Goal: Check status: Check status

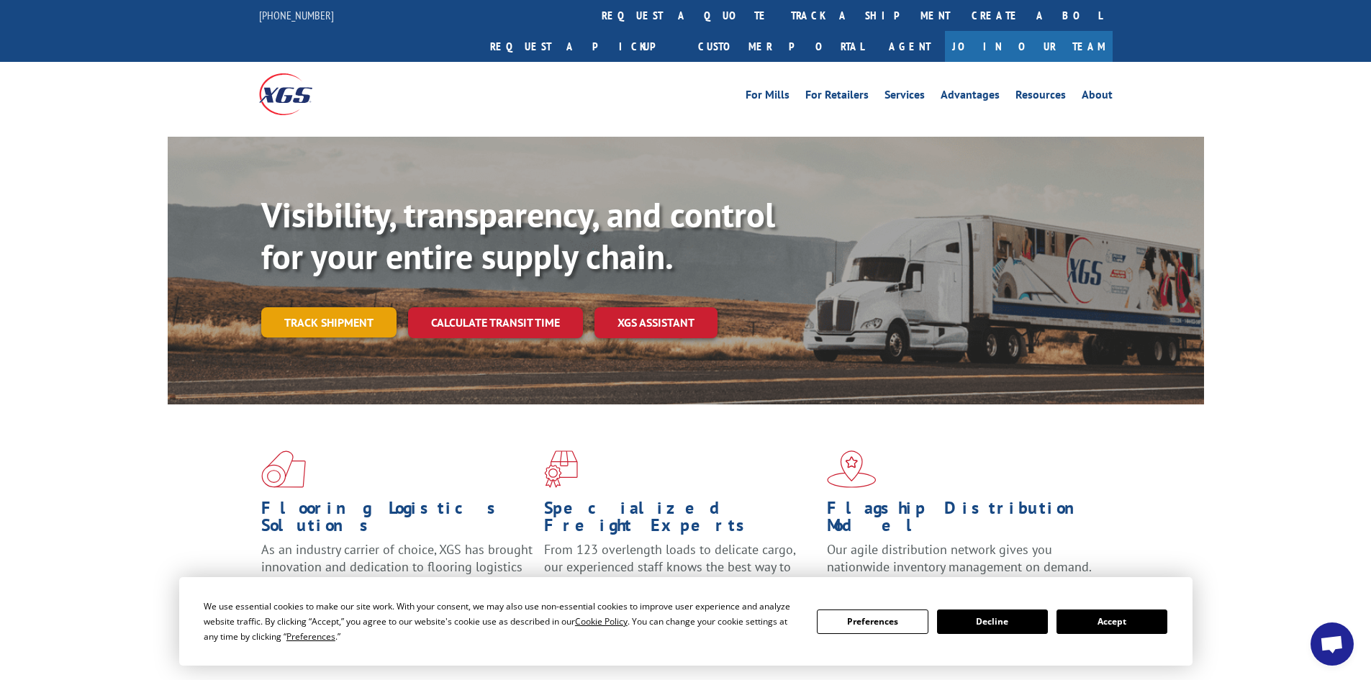
click at [332, 307] on link "Track shipment" at bounding box center [328, 322] width 135 height 30
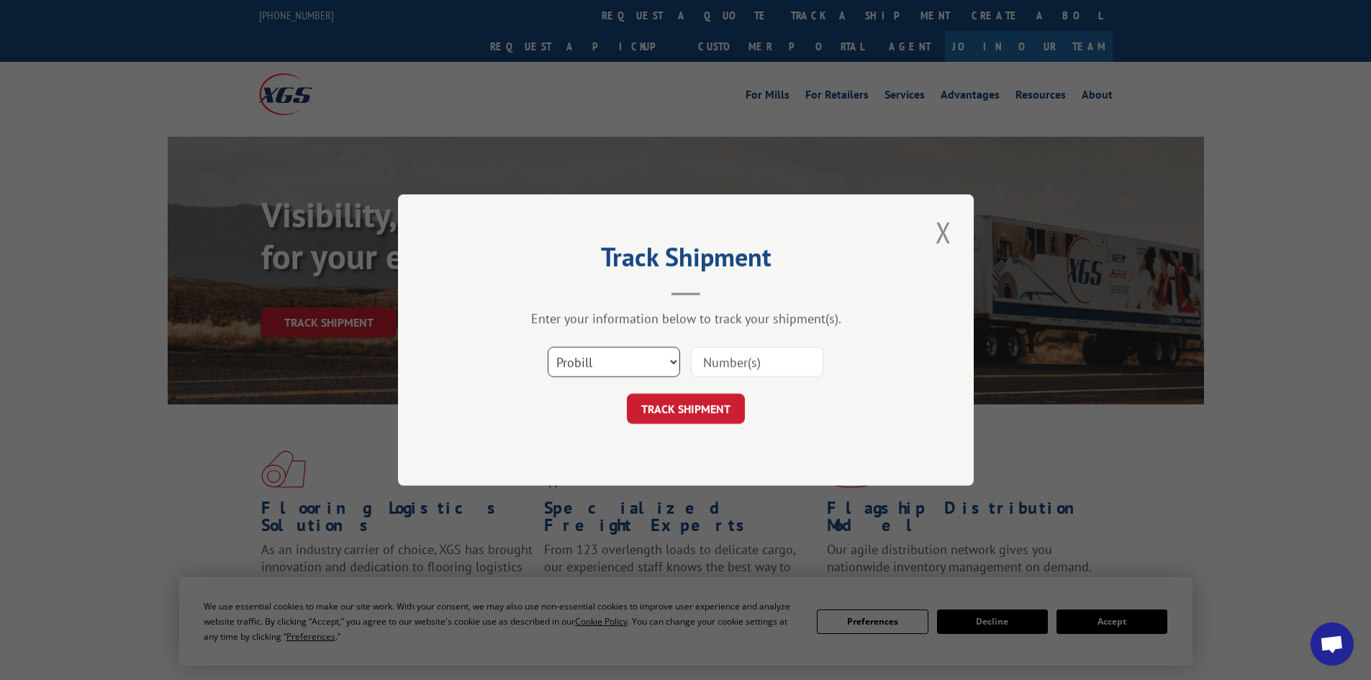
click at [664, 361] on select "Select category... Probill BOL PO" at bounding box center [614, 362] width 132 height 30
select select "po"
click at [548, 347] on select "Select category... Probill BOL PO" at bounding box center [614, 362] width 132 height 30
click at [788, 369] on input at bounding box center [757, 362] width 132 height 30
paste input "22437117"
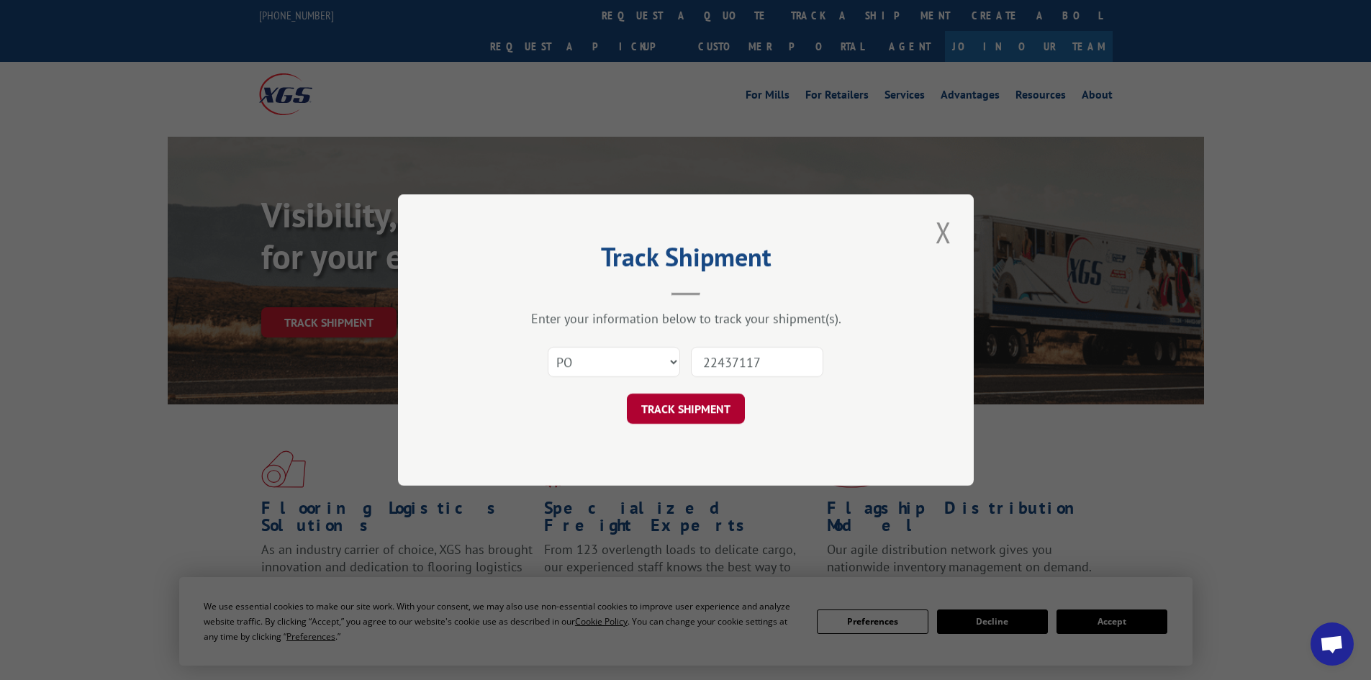
type input "22437117"
click at [707, 410] on button "TRACK SHIPMENT" at bounding box center [686, 409] width 118 height 30
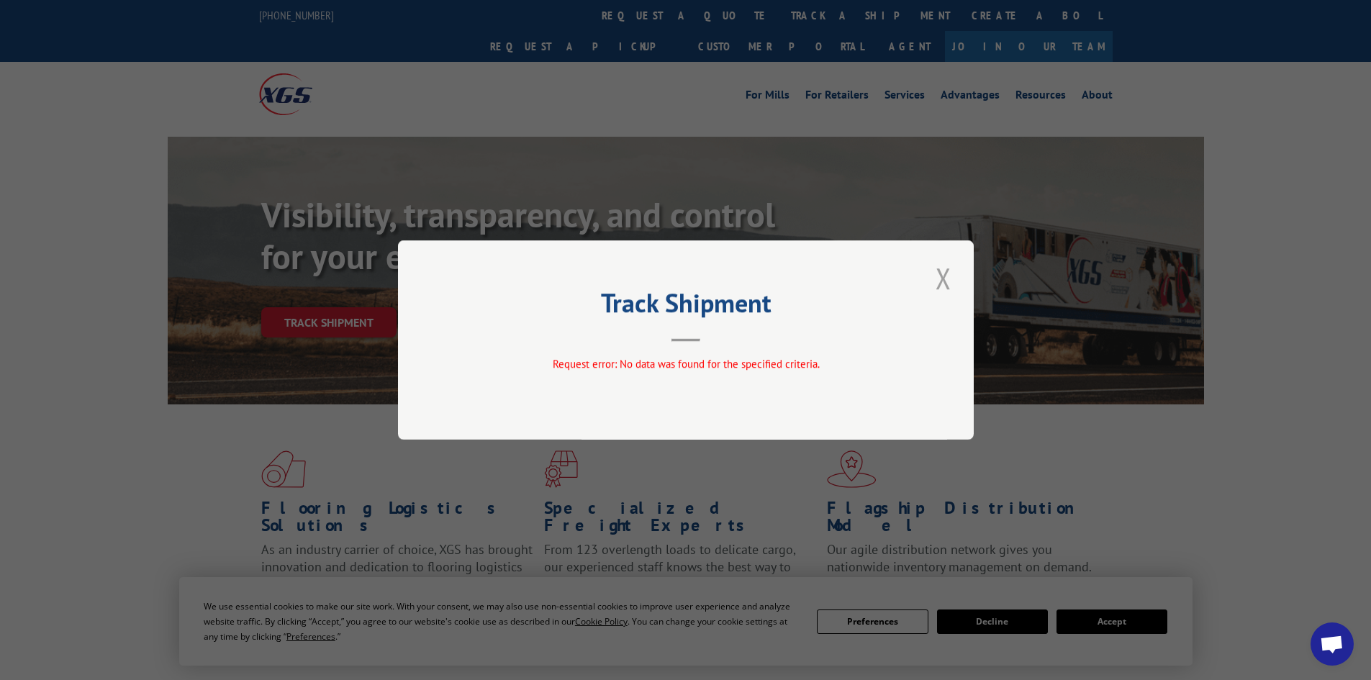
click at [946, 277] on button "Close modal" at bounding box center [943, 278] width 24 height 40
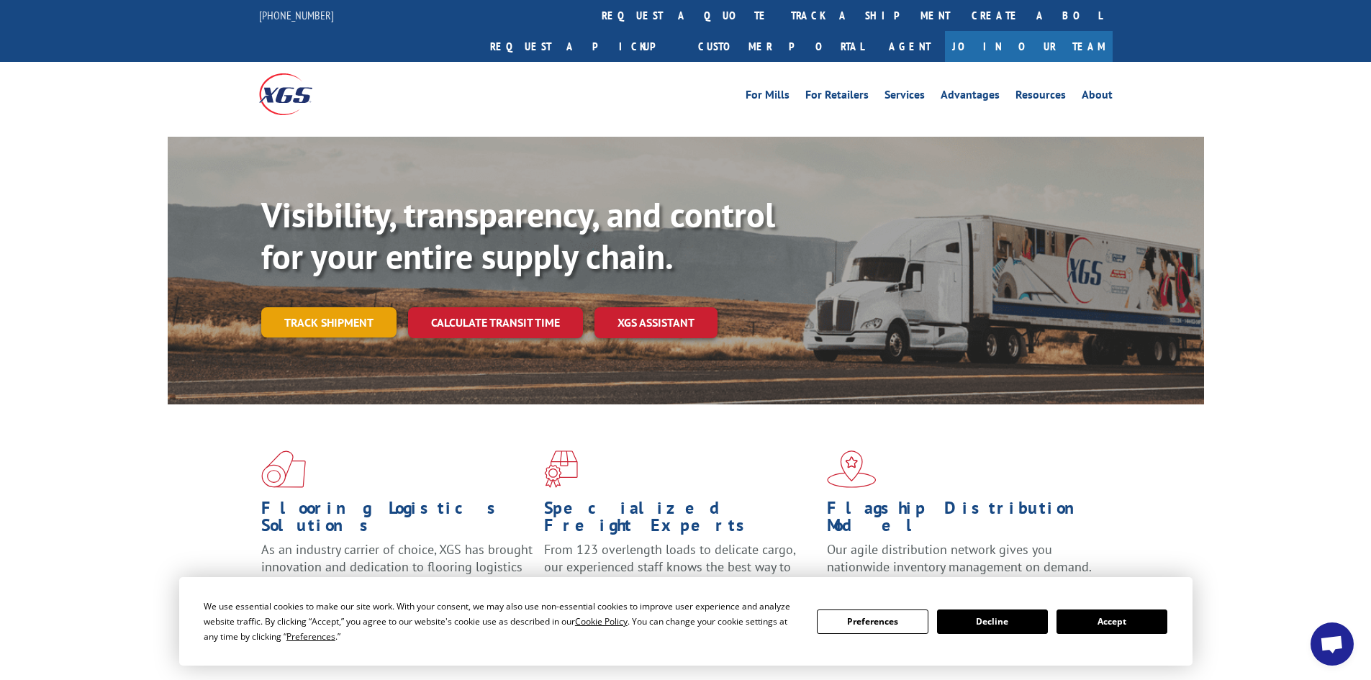
click at [338, 307] on link "Track shipment" at bounding box center [328, 322] width 135 height 30
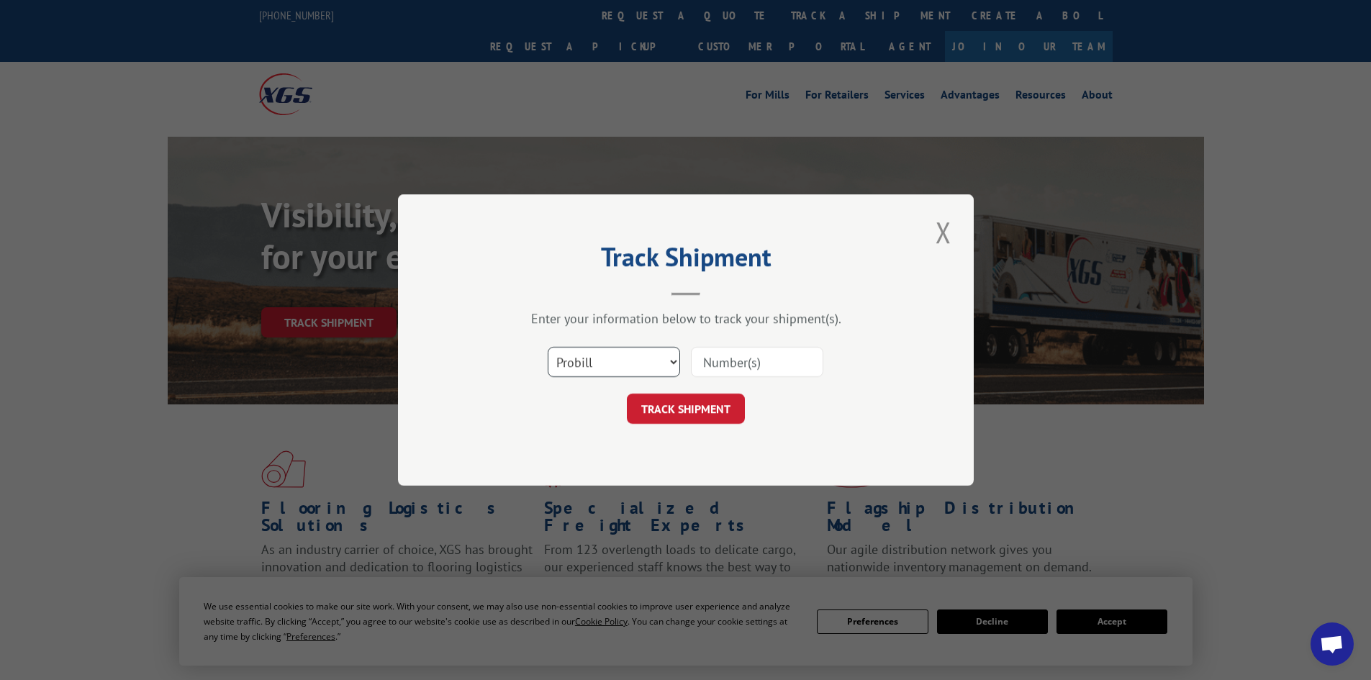
click at [677, 356] on select "Select category... Probill BOL PO" at bounding box center [614, 362] width 132 height 30
select select "po"
click at [548, 347] on select "Select category... Probill BOL PO" at bounding box center [614, 362] width 132 height 30
click at [734, 361] on input at bounding box center [757, 362] width 132 height 30
paste input "22437117"
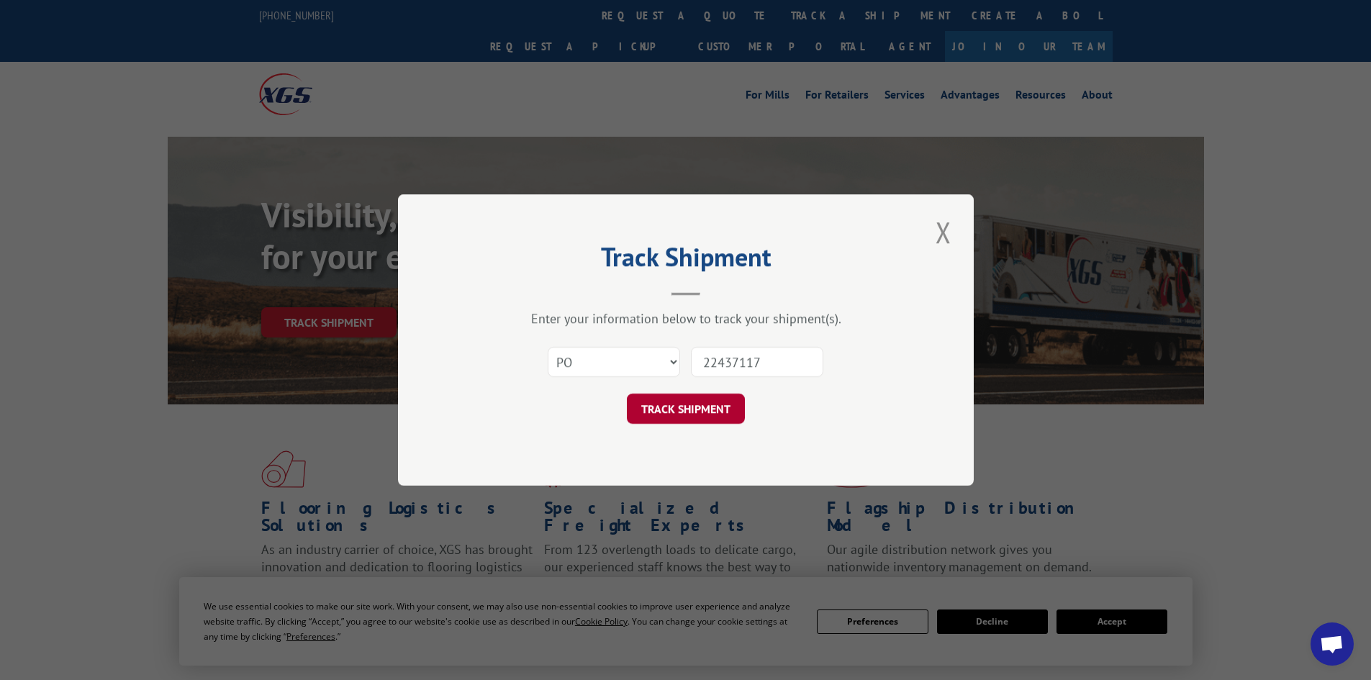
type input "22437117"
click at [712, 407] on button "TRACK SHIPMENT" at bounding box center [686, 409] width 118 height 30
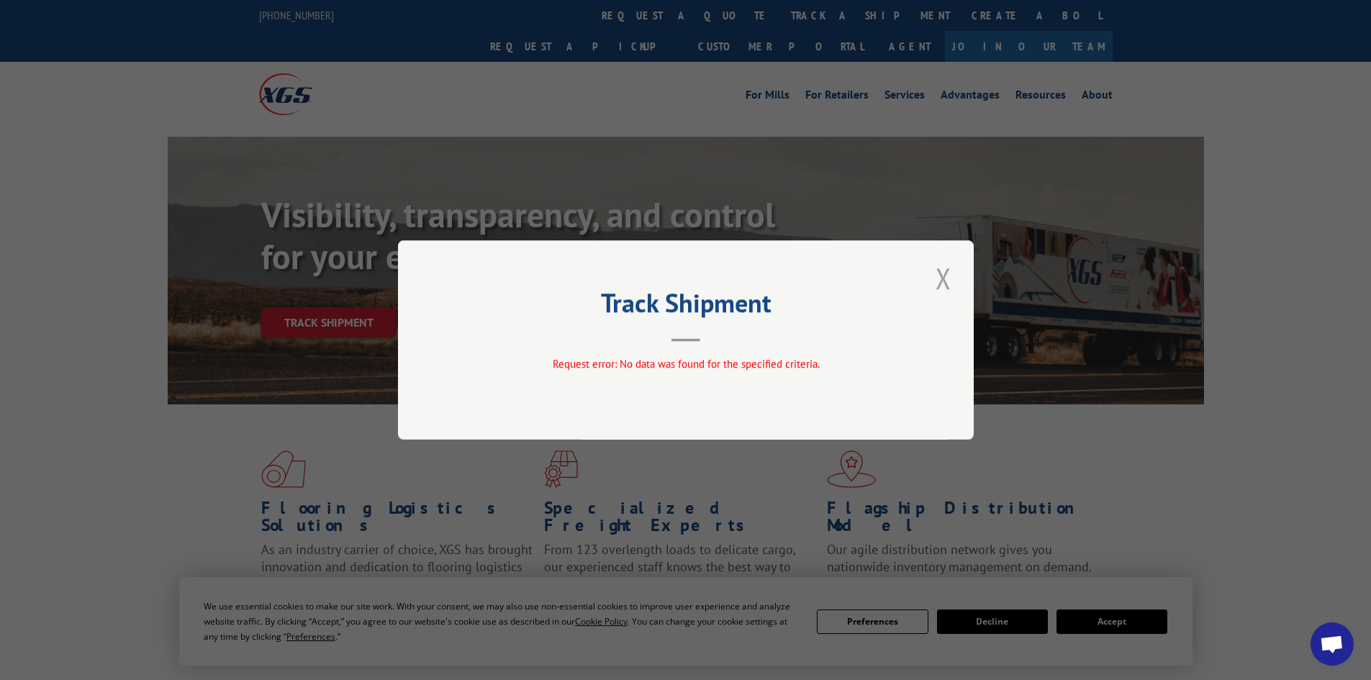
click at [941, 276] on button "Close modal" at bounding box center [943, 278] width 24 height 40
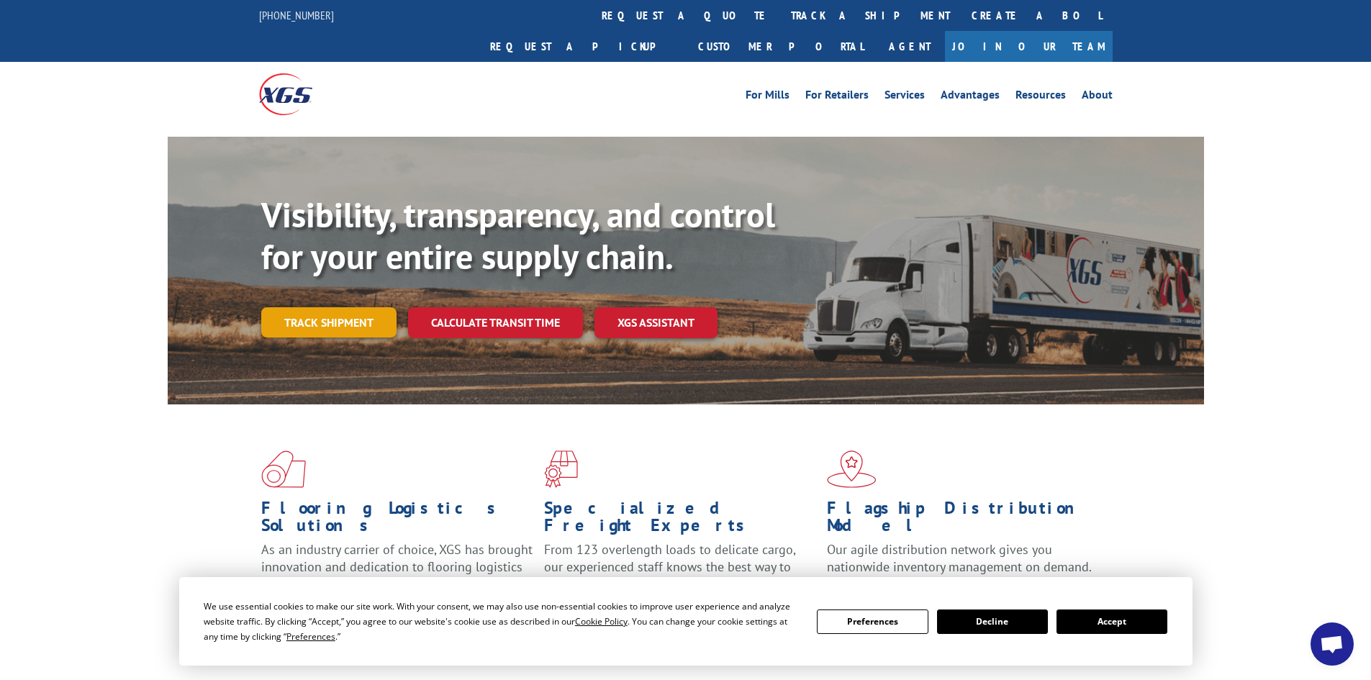
click at [340, 307] on link "Track shipment" at bounding box center [328, 322] width 135 height 30
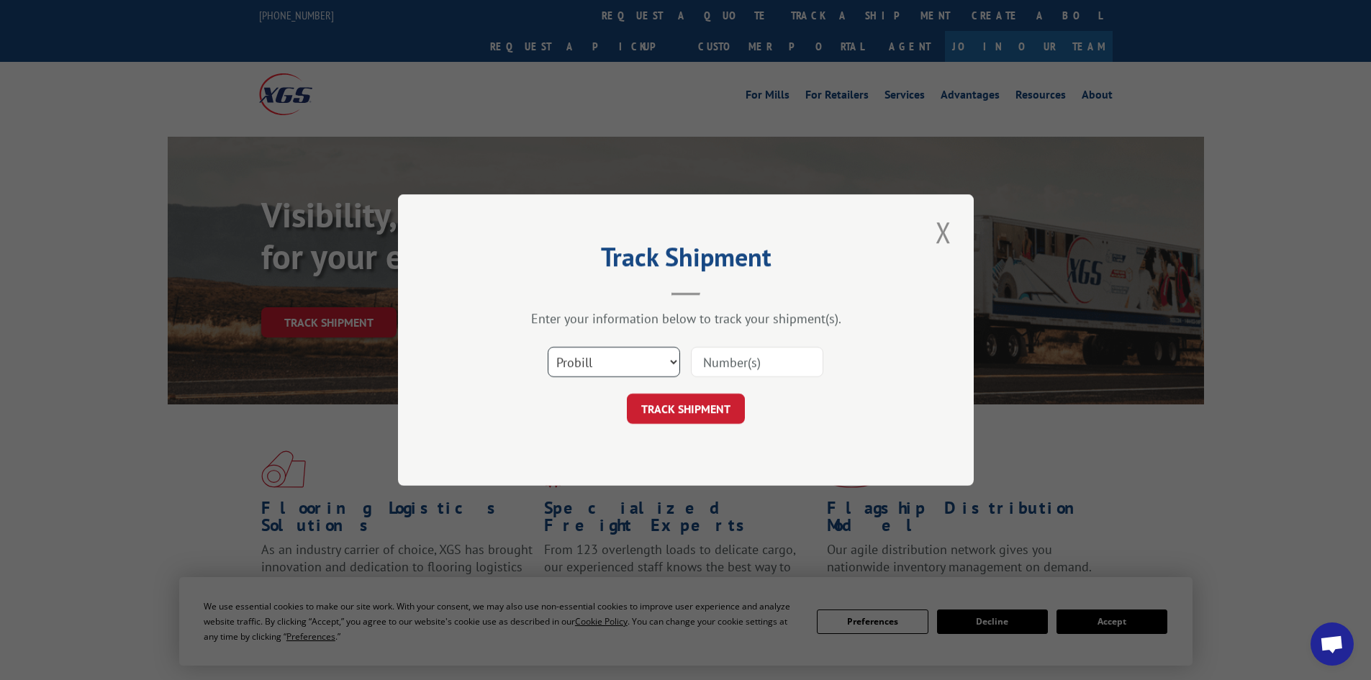
click at [671, 362] on select "Select category... Probill BOL PO" at bounding box center [614, 362] width 132 height 30
select select "bol"
click at [548, 347] on select "Select category... Probill BOL PO" at bounding box center [614, 362] width 132 height 30
click at [740, 361] on input at bounding box center [757, 362] width 132 height 30
type input "5945437"
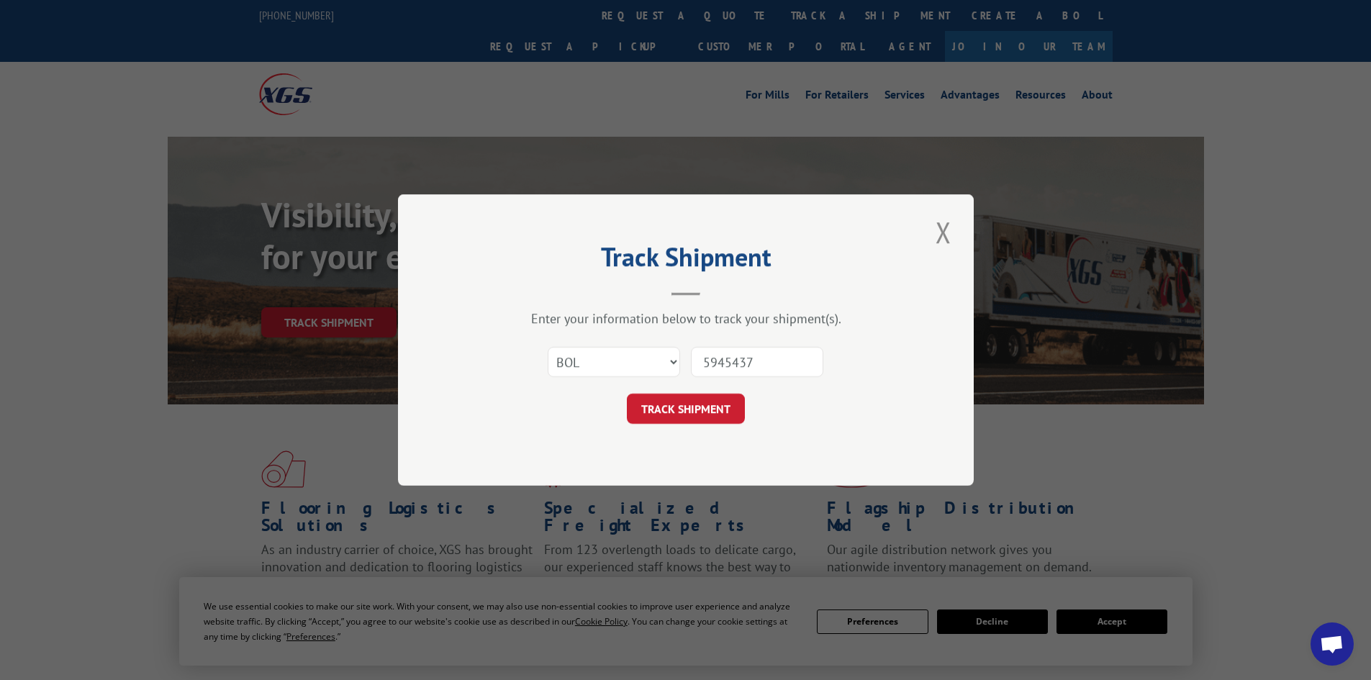
click at [627, 394] on button "TRACK SHIPMENT" at bounding box center [686, 409] width 118 height 30
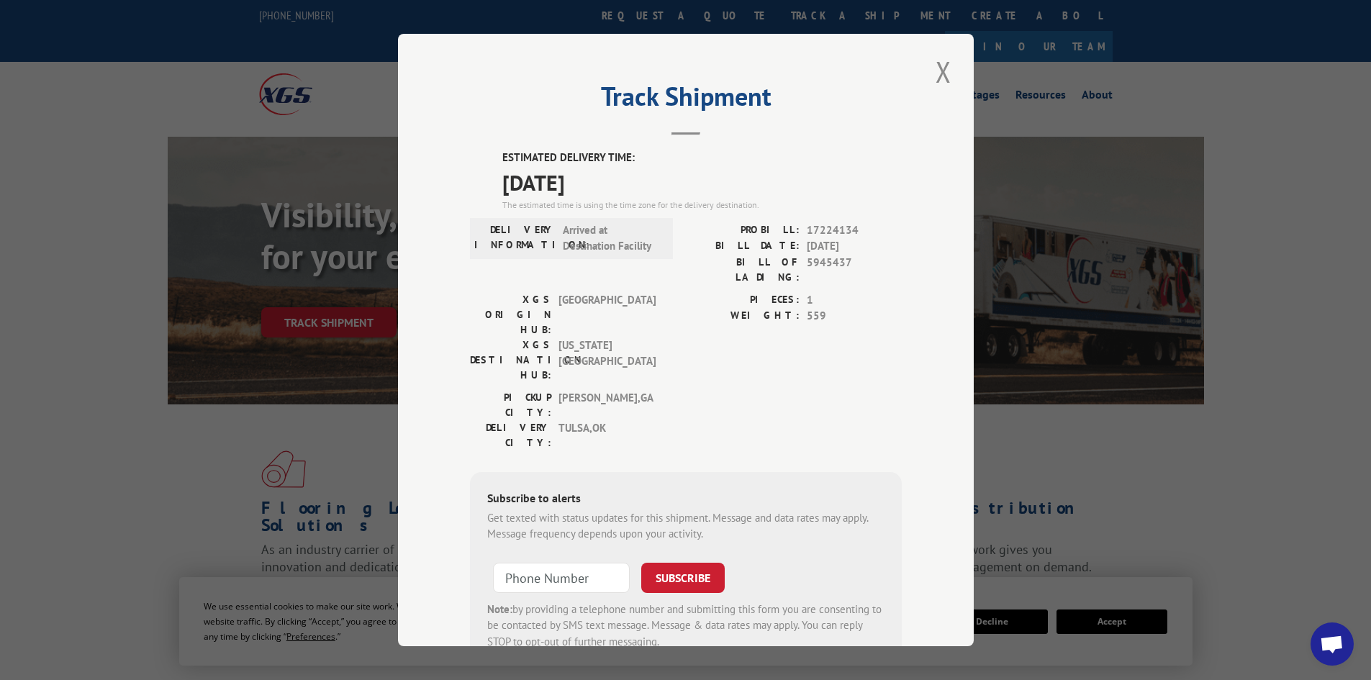
drag, startPoint x: 499, startPoint y: 155, endPoint x: 628, endPoint y: 189, distance: 133.4
click at [628, 189] on div "ESTIMATED DELIVERY TIME: [DATE] The estimated time is using the time zone for t…" at bounding box center [701, 181] width 399 height 62
copy div "ESTIMATED DELIVERY TIME: [DATE]"
click at [939, 70] on button "Close modal" at bounding box center [943, 72] width 24 height 40
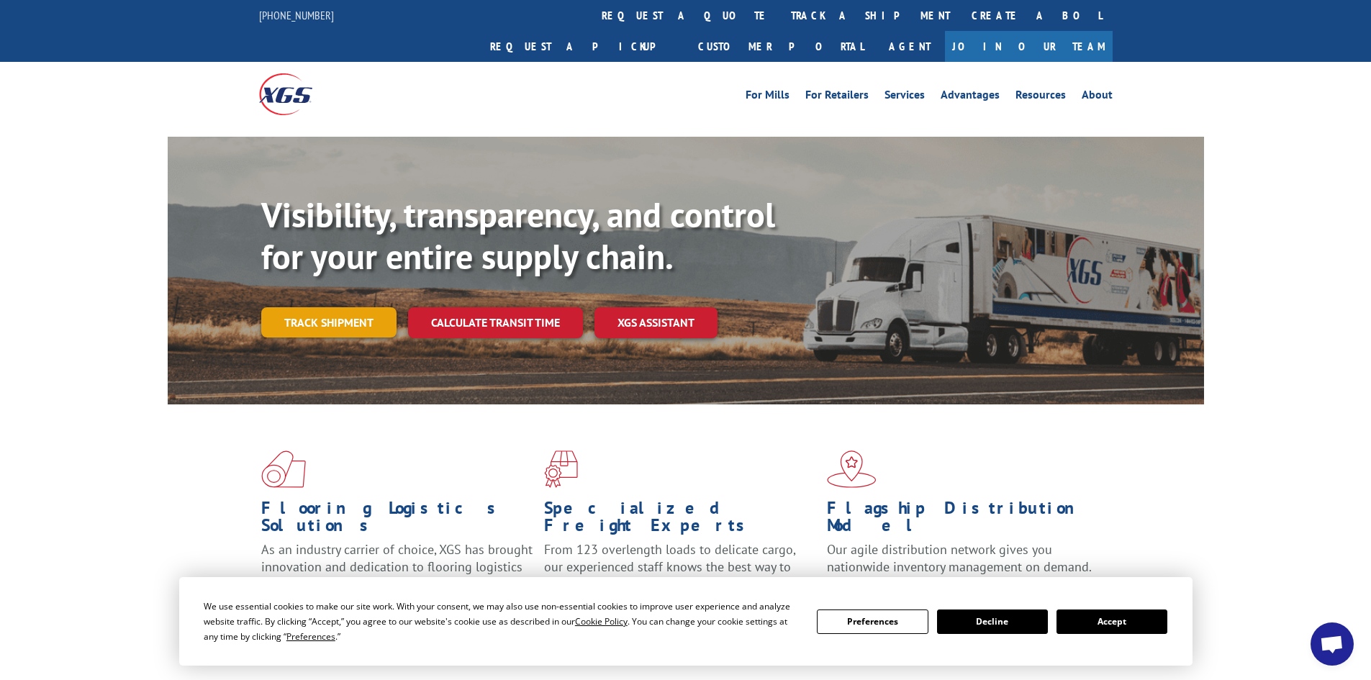
click at [345, 307] on link "Track shipment" at bounding box center [328, 322] width 135 height 30
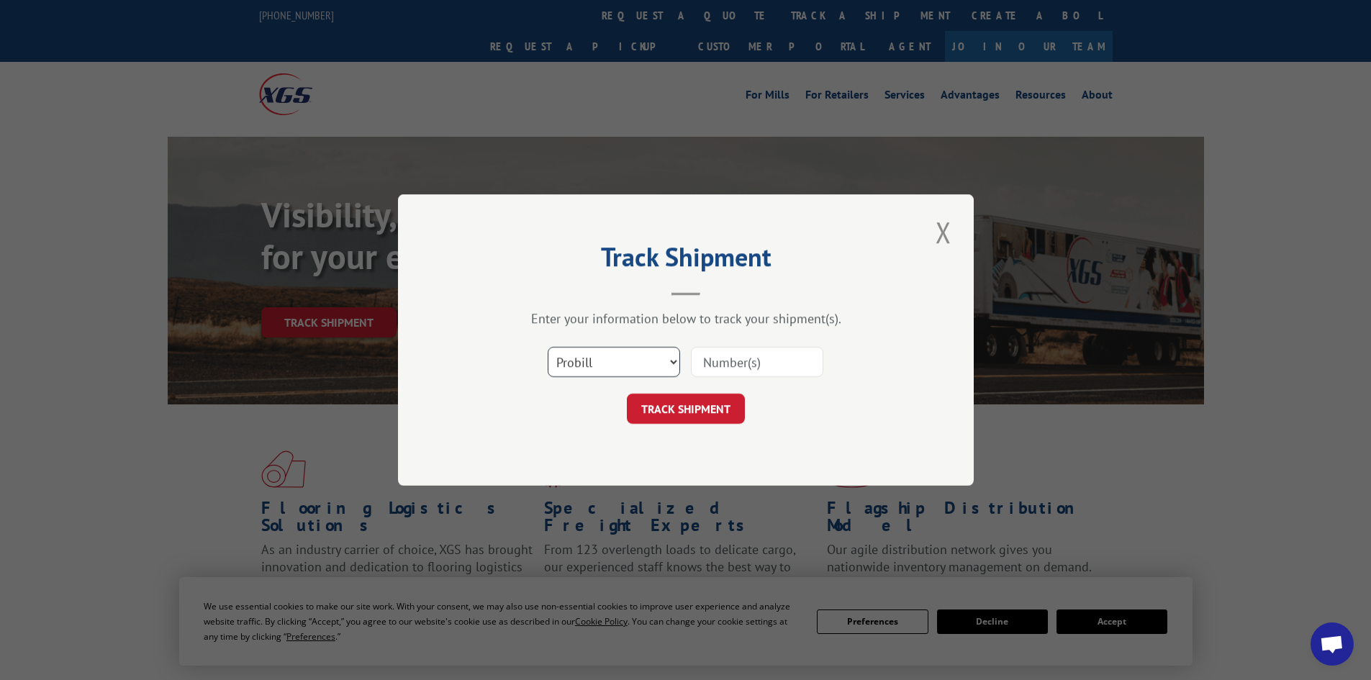
click at [666, 358] on select "Select category... Probill BOL PO" at bounding box center [614, 362] width 132 height 30
select select "po"
click at [548, 347] on select "Select category... Probill BOL PO" at bounding box center [614, 362] width 132 height 30
click at [783, 367] on input at bounding box center [757, 362] width 132 height 30
paste input "22437106"
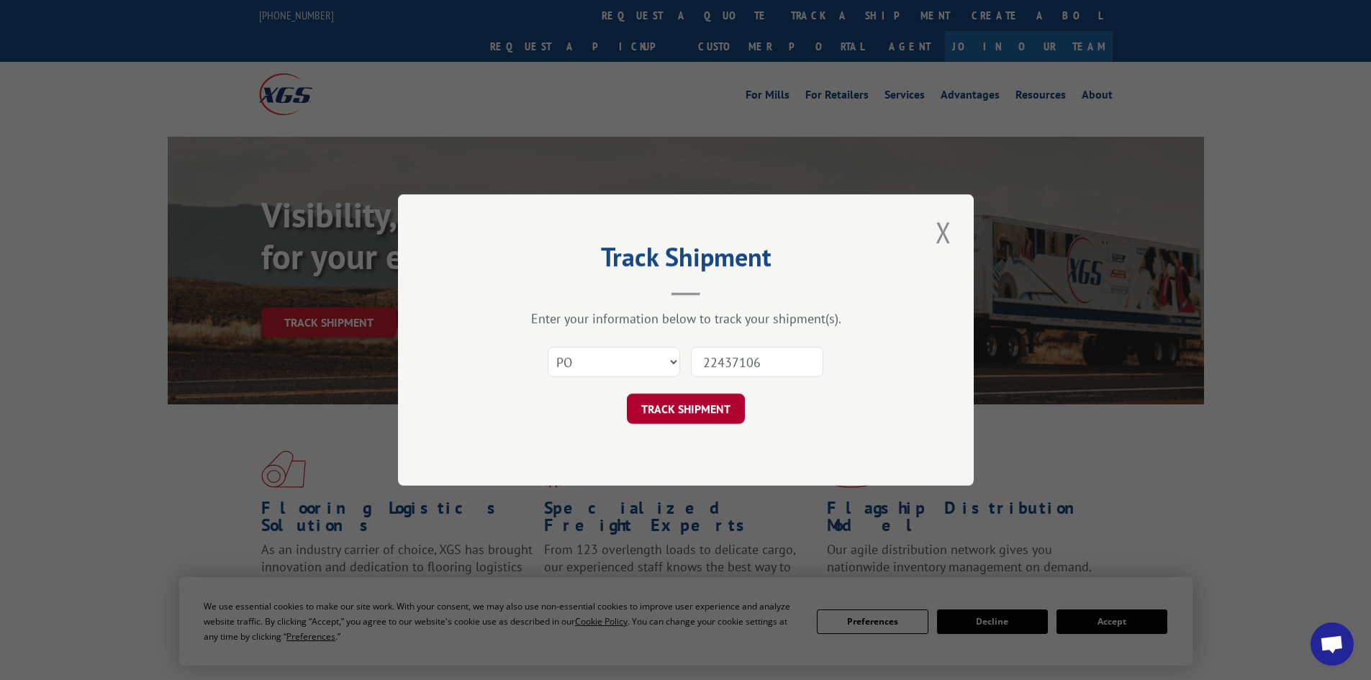
type input "22437106"
click at [691, 413] on button "TRACK SHIPMENT" at bounding box center [686, 409] width 118 height 30
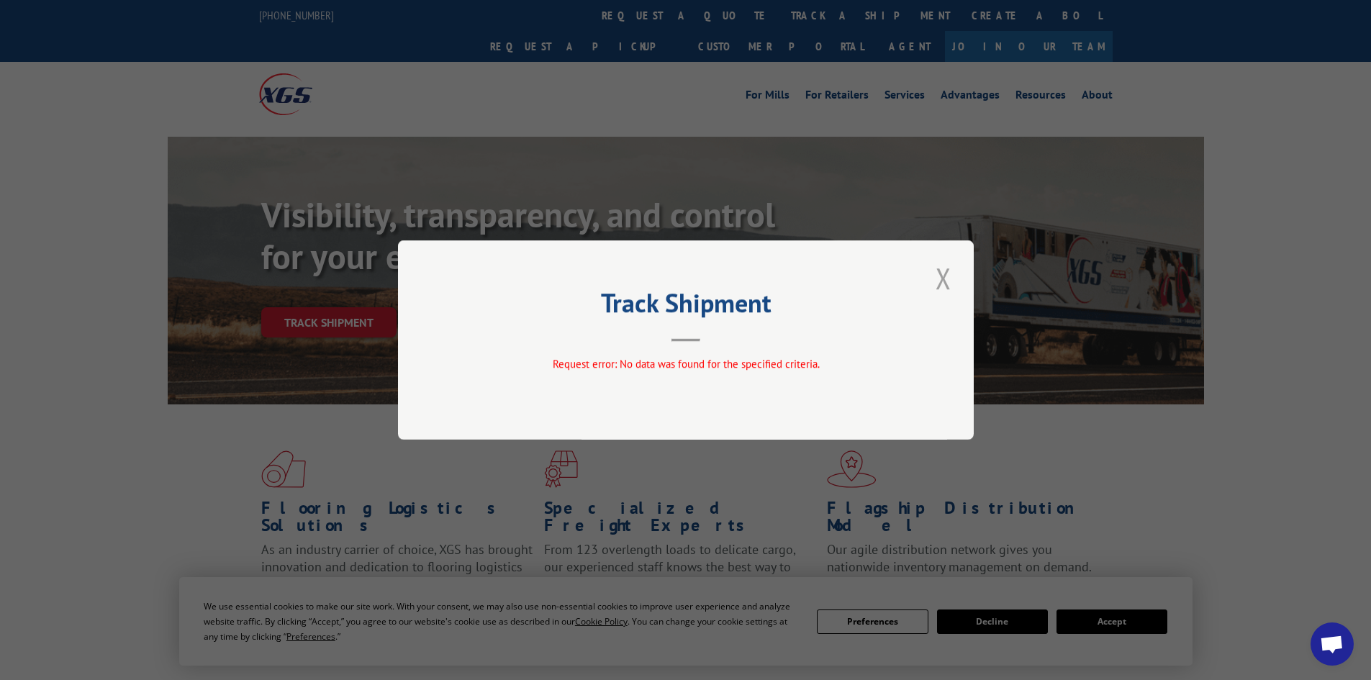
click at [948, 279] on button "Close modal" at bounding box center [943, 278] width 24 height 40
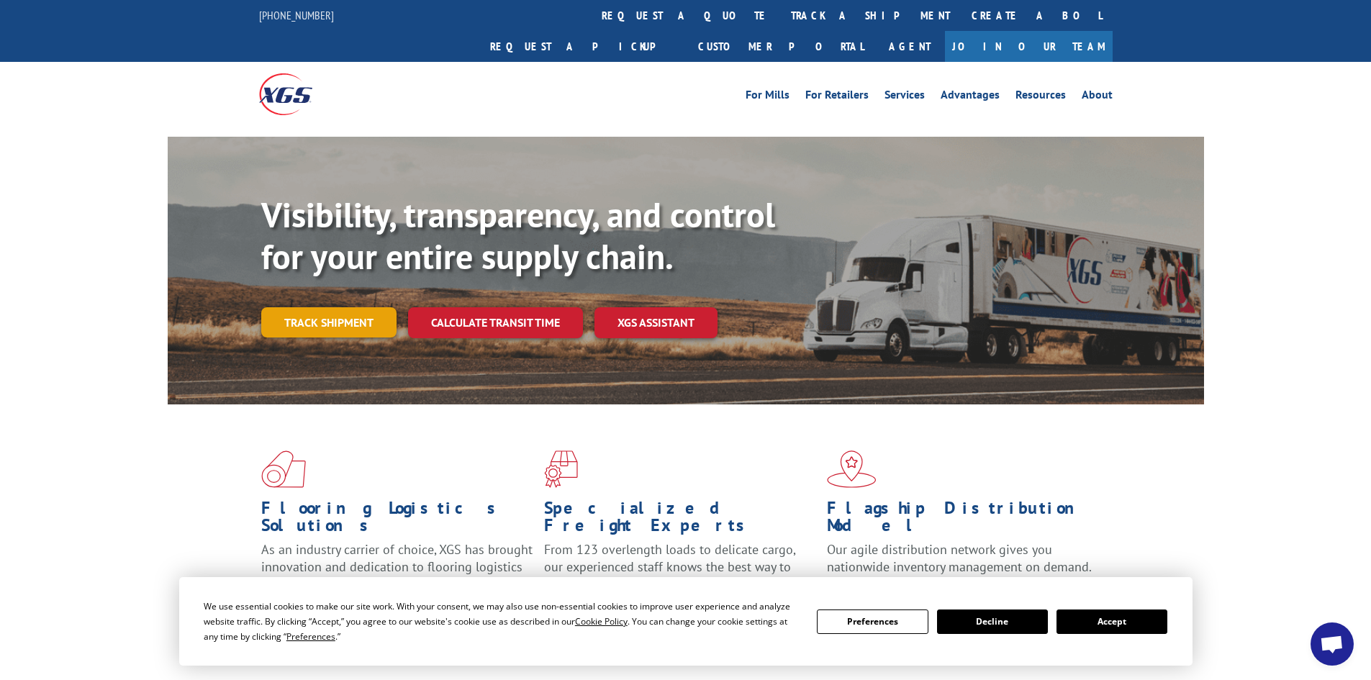
click at [339, 307] on link "Track shipment" at bounding box center [328, 322] width 135 height 30
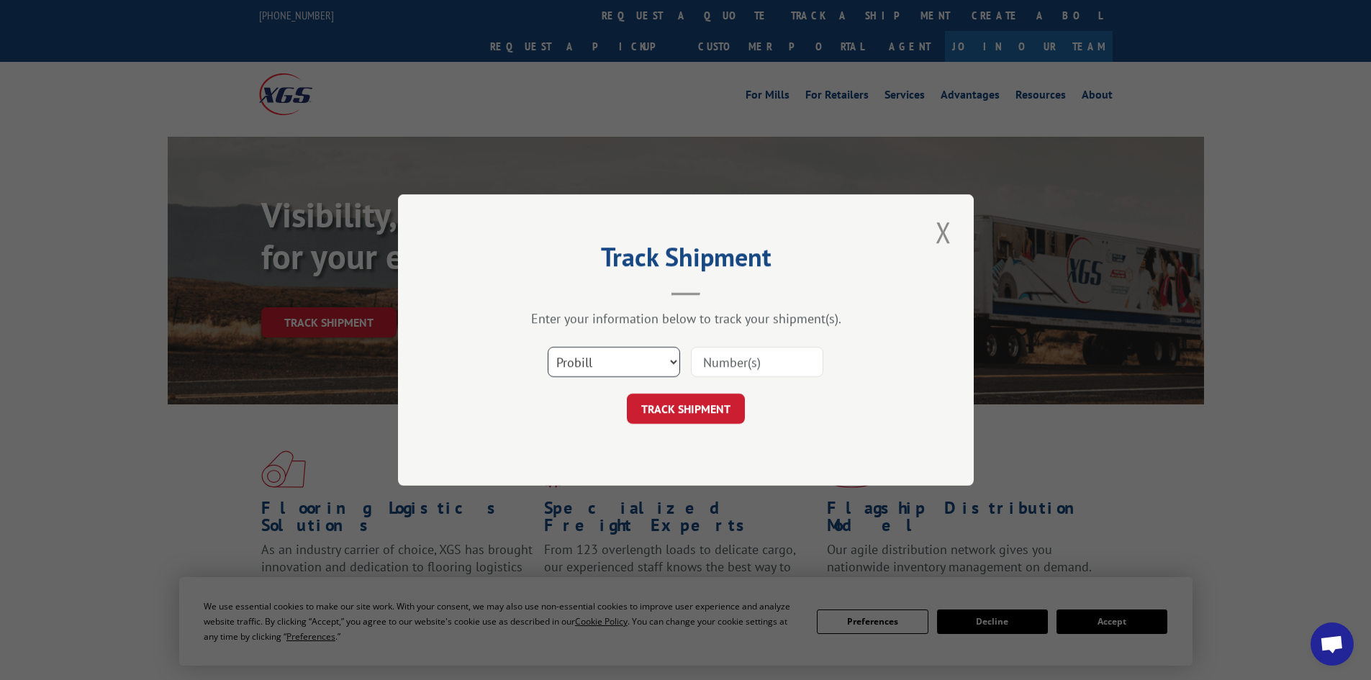
click at [670, 361] on select "Select category... Probill BOL PO" at bounding box center [614, 362] width 132 height 30
click at [806, 402] on div "TRACK SHIPMENT" at bounding box center [686, 409] width 432 height 30
click at [945, 237] on button "Close modal" at bounding box center [943, 232] width 24 height 40
